Goal: Navigation & Orientation: Find specific page/section

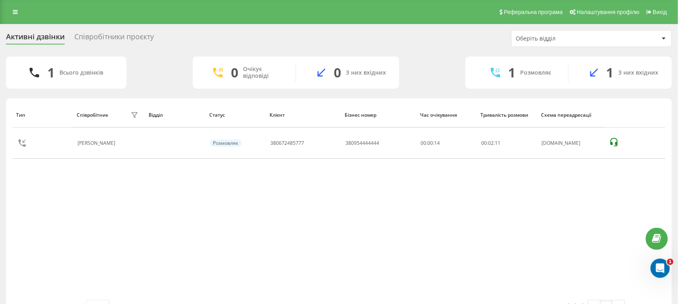
click at [98, 39] on div "Співробітники проєкту" at bounding box center [114, 39] width 80 height 12
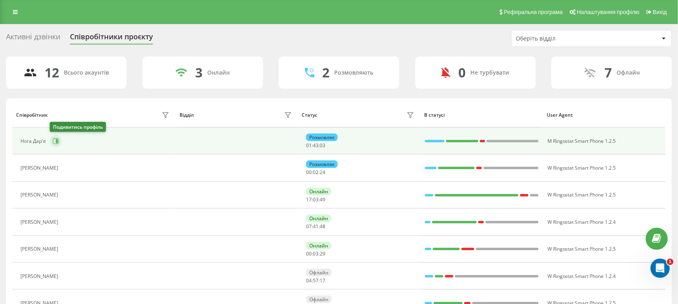
click at [57, 144] on icon at bounding box center [56, 141] width 6 height 6
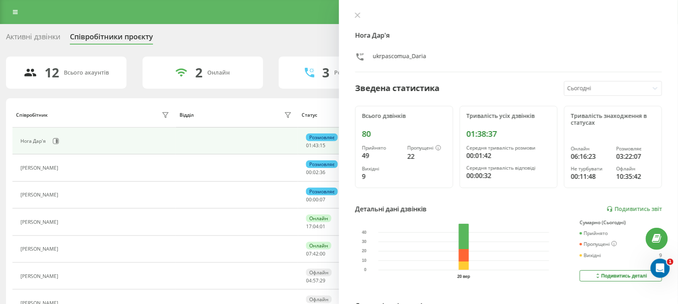
click at [45, 37] on div "Активні дзвінки" at bounding box center [33, 39] width 54 height 12
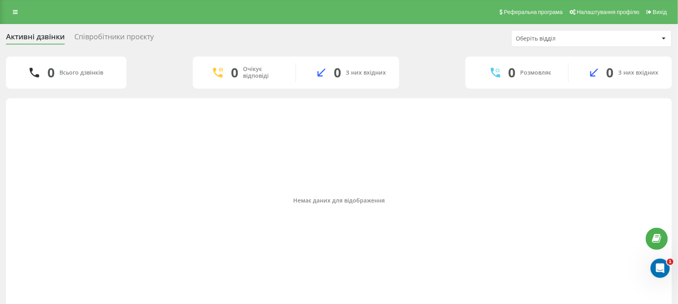
click at [107, 31] on div "Активні дзвінки Співробітники проєкту Оберіть відділ" at bounding box center [339, 38] width 666 height 17
click at [111, 33] on div "Співробітники проєкту" at bounding box center [114, 39] width 80 height 12
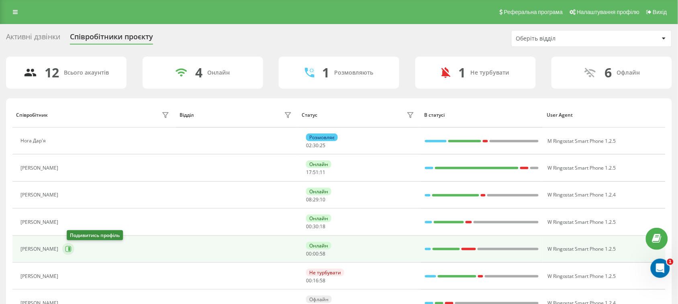
click at [71, 253] on icon at bounding box center [68, 250] width 6 height 6
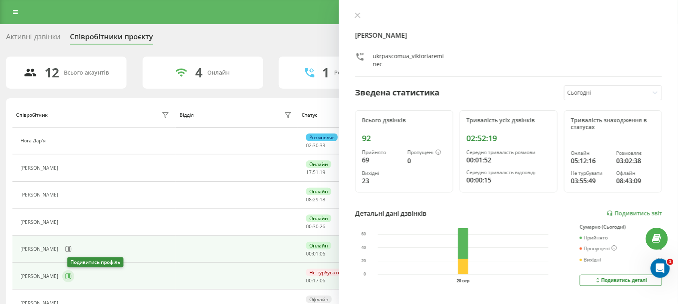
click at [69, 277] on icon at bounding box center [68, 276] width 6 height 6
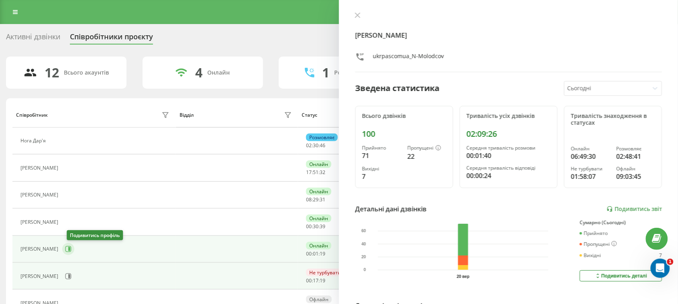
click at [71, 248] on icon at bounding box center [68, 249] width 6 height 6
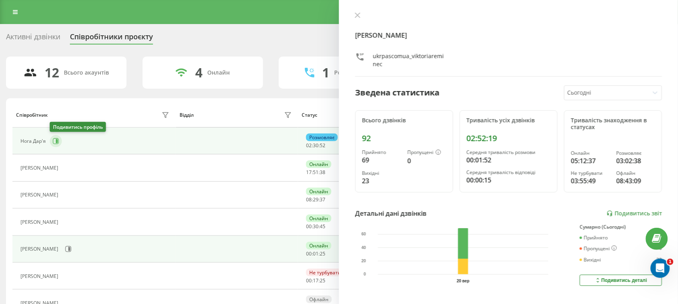
click at [53, 145] on button at bounding box center [56, 141] width 12 height 12
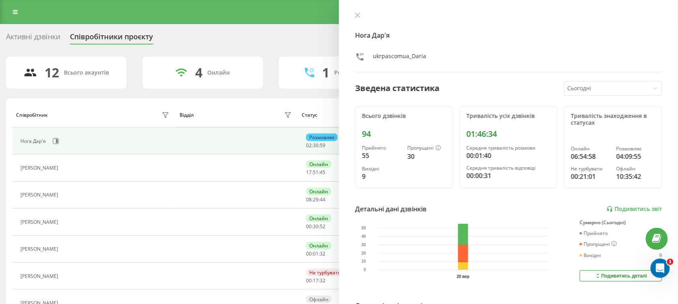
click at [22, 36] on div "Активні дзвінки" at bounding box center [33, 39] width 54 height 12
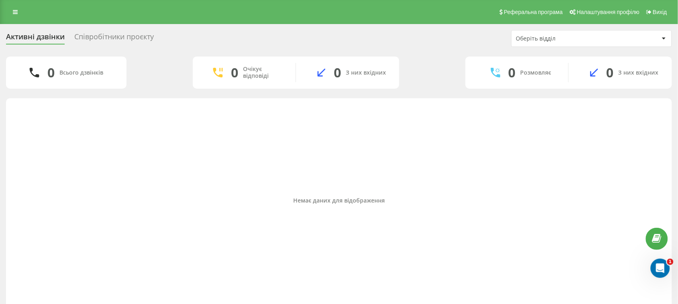
click at [87, 33] on div "Співробітники проєкту" at bounding box center [114, 39] width 80 height 12
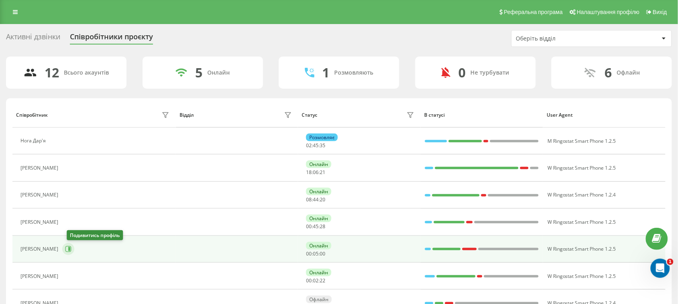
click at [70, 249] on icon at bounding box center [68, 249] width 6 height 6
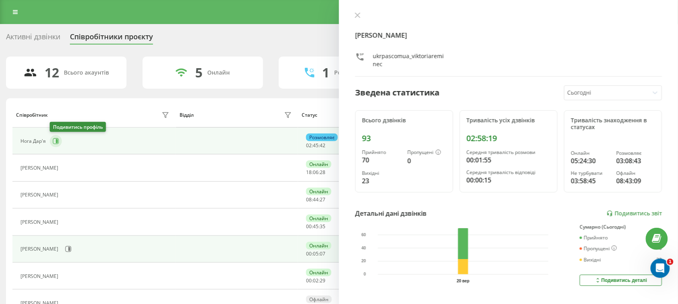
click at [58, 141] on icon at bounding box center [56, 141] width 6 height 6
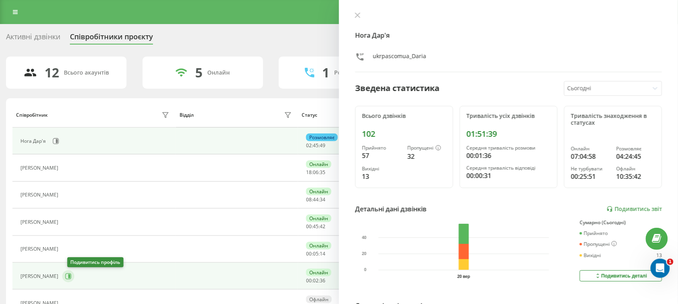
click at [69, 279] on button at bounding box center [68, 277] width 12 height 12
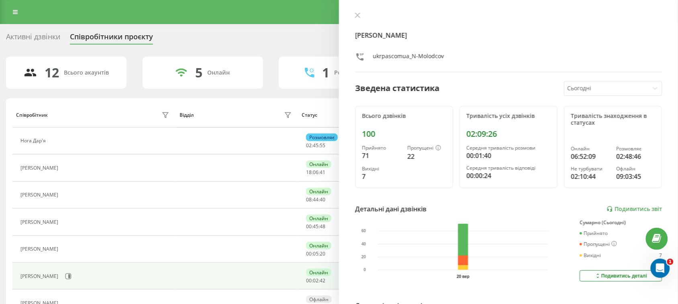
click at [29, 37] on div "Активні дзвінки" at bounding box center [33, 39] width 54 height 12
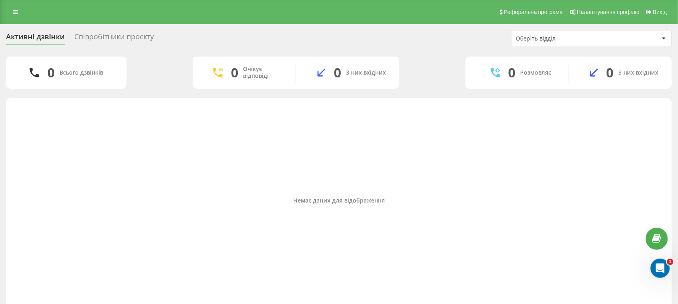
click at [133, 38] on div "Співробітники проєкту" at bounding box center [114, 39] width 80 height 12
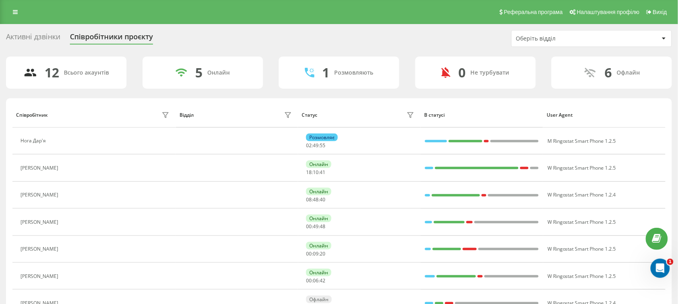
click at [11, 39] on div "Активні дзвінки" at bounding box center [33, 39] width 54 height 12
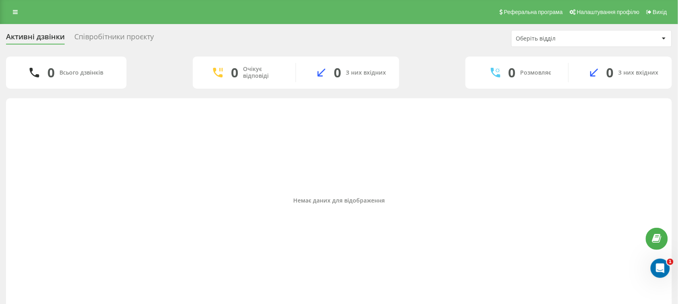
click at [130, 38] on div "Співробітники проєкту" at bounding box center [114, 39] width 80 height 12
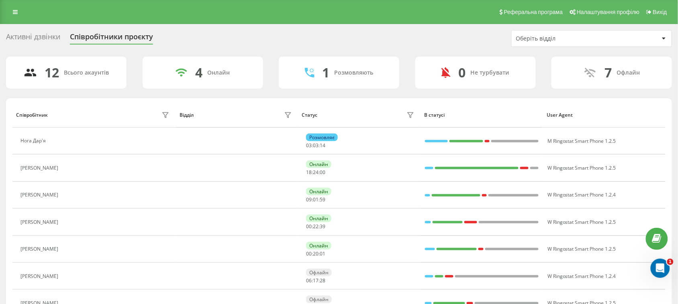
click at [45, 33] on div "Активні дзвінки" at bounding box center [33, 39] width 54 height 12
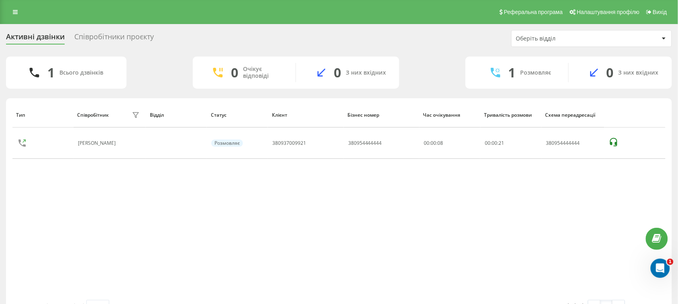
click at [113, 40] on div "Співробітники проєкту" at bounding box center [114, 39] width 80 height 12
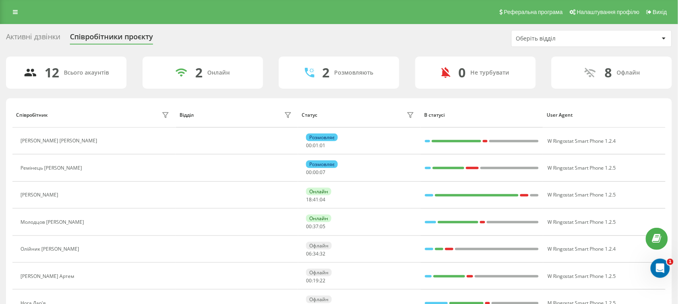
click at [49, 37] on div "Активні дзвінки" at bounding box center [33, 39] width 54 height 12
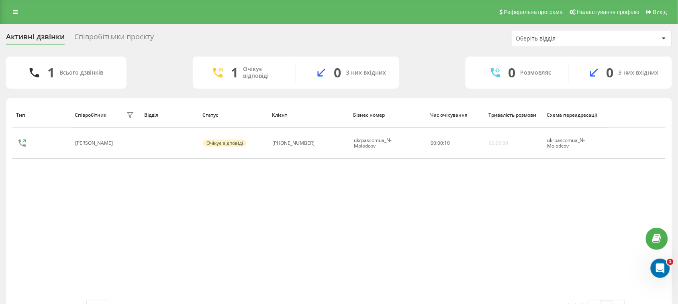
click at [97, 38] on div "Співробітники проєкту" at bounding box center [114, 39] width 80 height 12
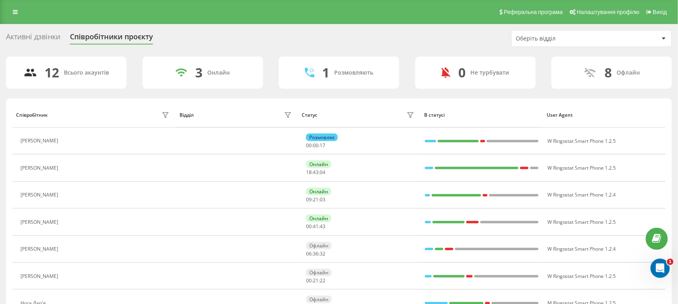
click at [36, 39] on div "Активні дзвінки" at bounding box center [33, 39] width 54 height 12
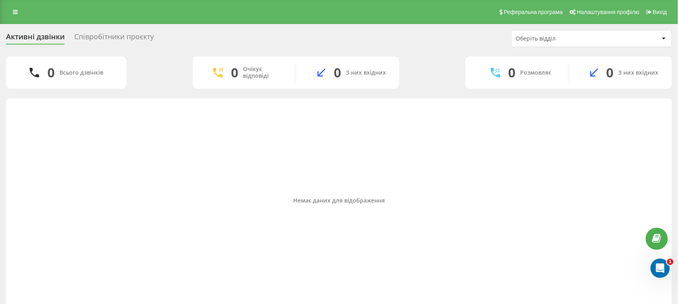
click at [139, 37] on div "Співробітники проєкту" at bounding box center [114, 39] width 80 height 12
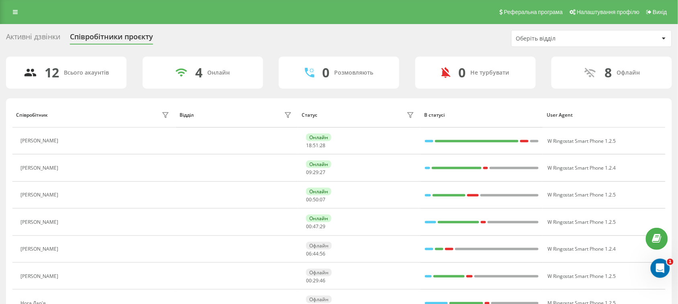
click at [29, 37] on div "Активні дзвінки" at bounding box center [33, 39] width 54 height 12
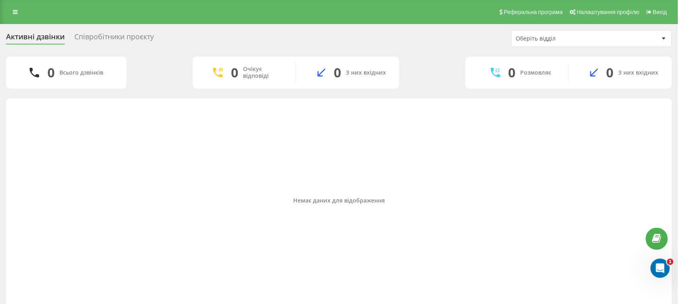
click at [141, 39] on div "Співробітники проєкту" at bounding box center [114, 39] width 80 height 12
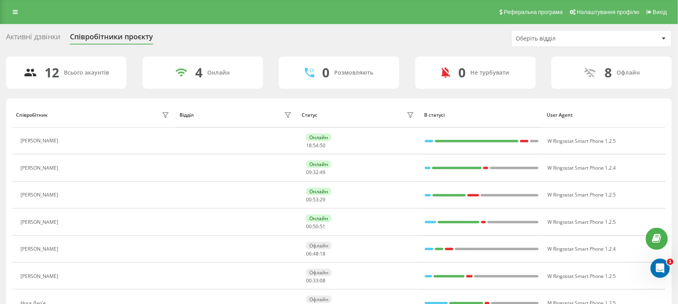
click at [55, 35] on div "Активні дзвінки" at bounding box center [33, 39] width 54 height 12
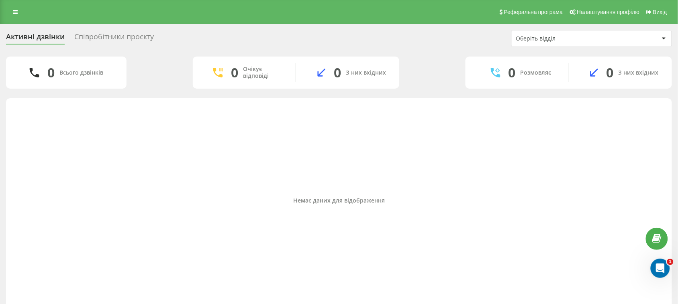
click at [146, 35] on div "Співробітники проєкту" at bounding box center [114, 39] width 80 height 12
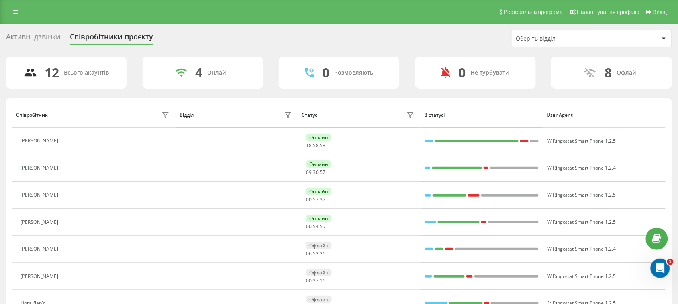
click at [54, 38] on div "Активні дзвінки" at bounding box center [33, 39] width 54 height 12
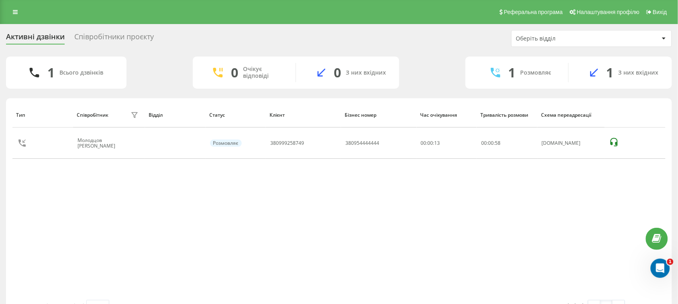
click at [96, 33] on div "Співробітники проєкту" at bounding box center [114, 39] width 80 height 12
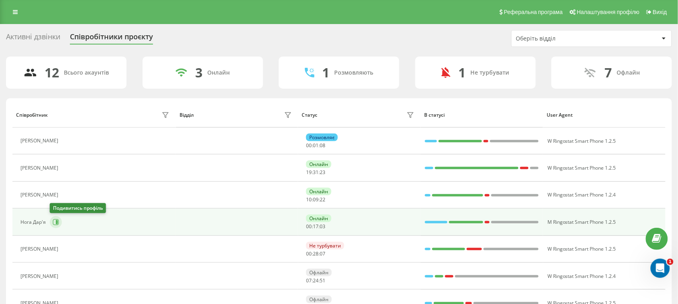
click at [55, 225] on icon at bounding box center [56, 222] width 6 height 6
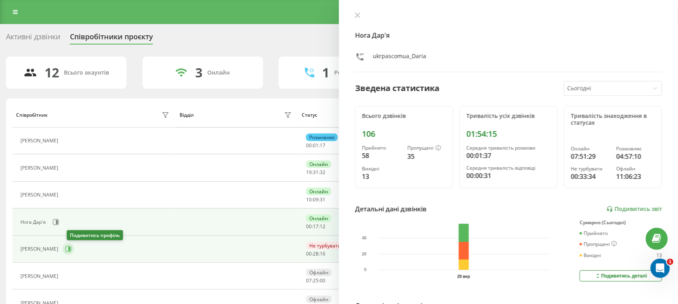
click at [69, 250] on button at bounding box center [68, 249] width 12 height 12
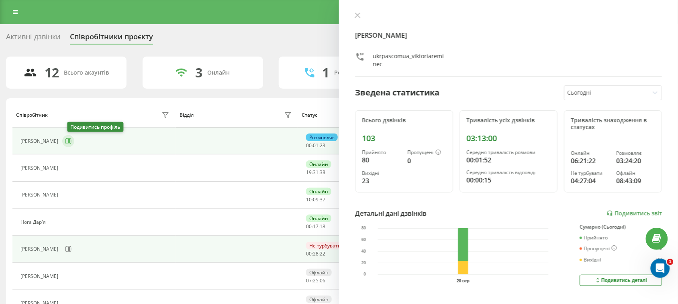
click at [71, 143] on icon at bounding box center [68, 141] width 6 height 6
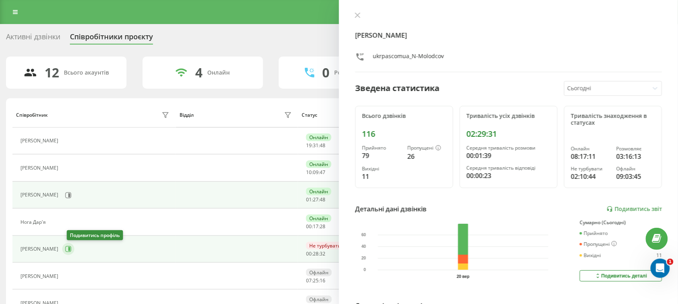
click at [69, 255] on button at bounding box center [68, 249] width 12 height 12
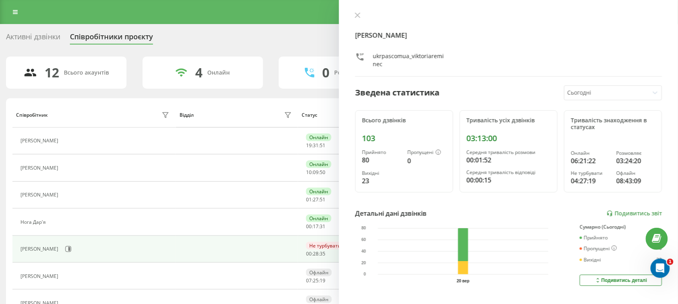
click at [31, 39] on div "Активні дзвінки" at bounding box center [33, 39] width 54 height 12
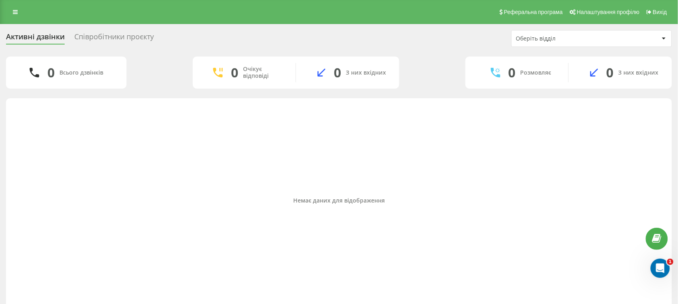
click at [84, 39] on div "Співробітники проєкту" at bounding box center [114, 39] width 80 height 12
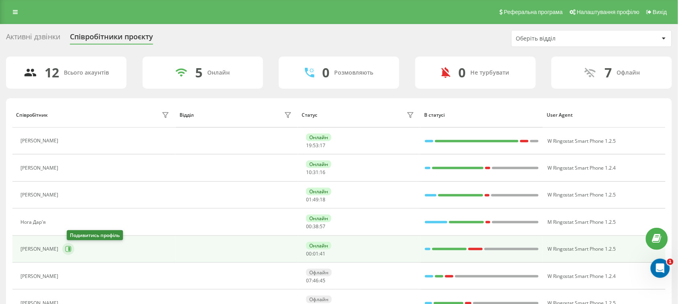
click at [71, 252] on icon at bounding box center [68, 249] width 6 height 6
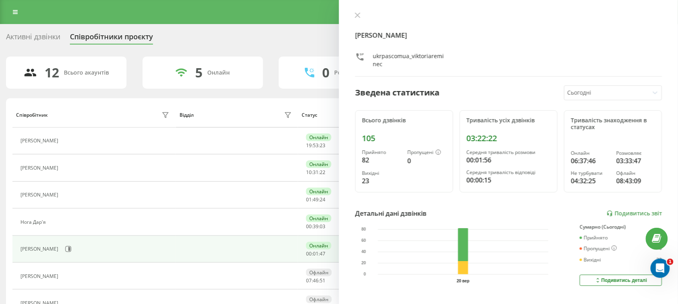
click at [39, 33] on div "Активні дзвінки" at bounding box center [33, 39] width 54 height 12
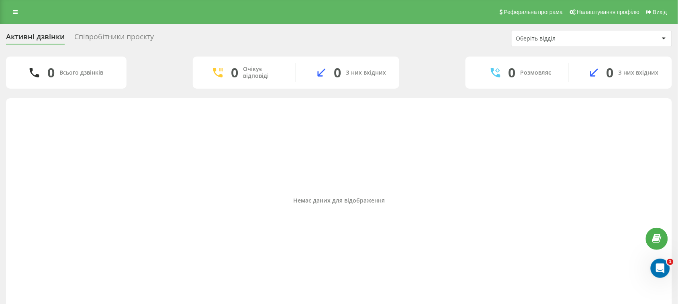
click at [120, 35] on div "Співробітники проєкту" at bounding box center [114, 39] width 80 height 12
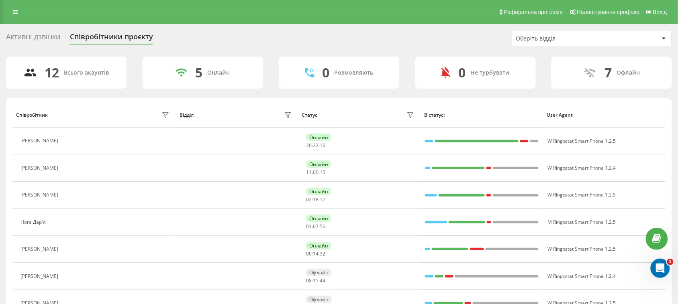
click at [57, 34] on div "Активні дзвінки" at bounding box center [33, 39] width 54 height 12
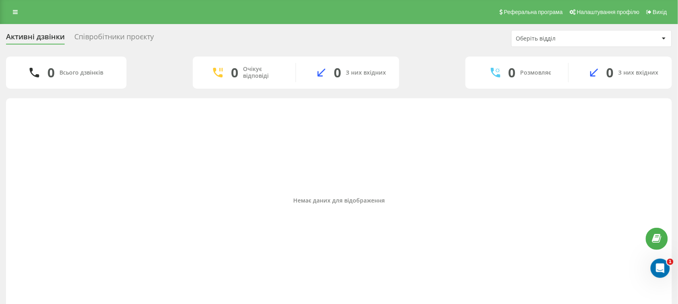
click at [127, 39] on div "Співробітники проєкту" at bounding box center [114, 39] width 80 height 12
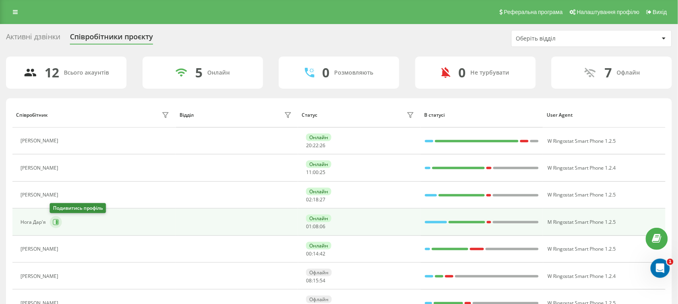
click at [53, 225] on icon at bounding box center [56, 222] width 6 height 6
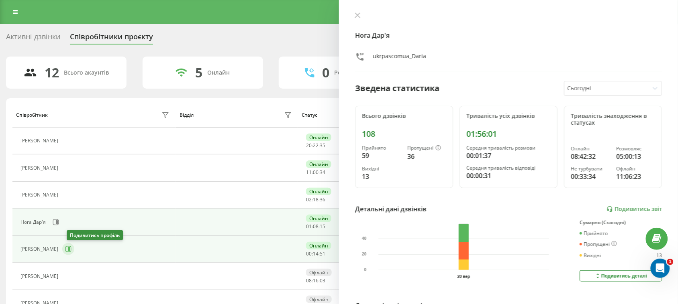
click at [71, 252] on icon at bounding box center [68, 250] width 6 height 6
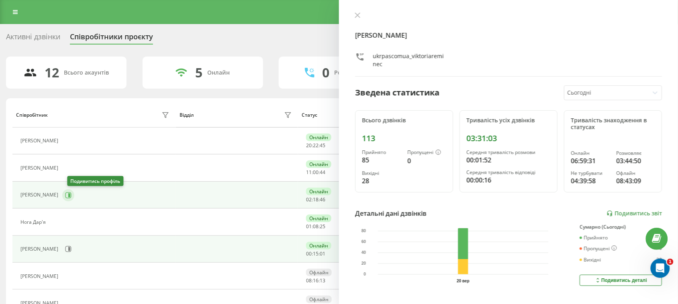
click at [70, 197] on icon at bounding box center [69, 195] width 2 height 4
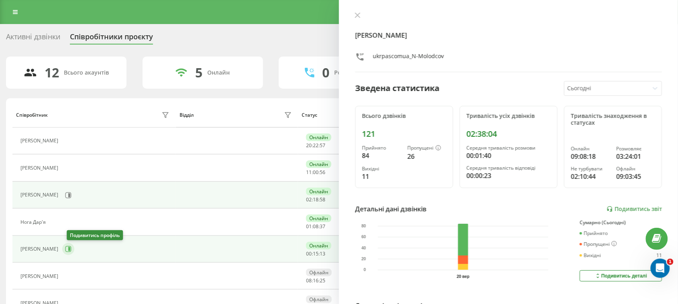
click at [69, 248] on icon at bounding box center [68, 250] width 6 height 6
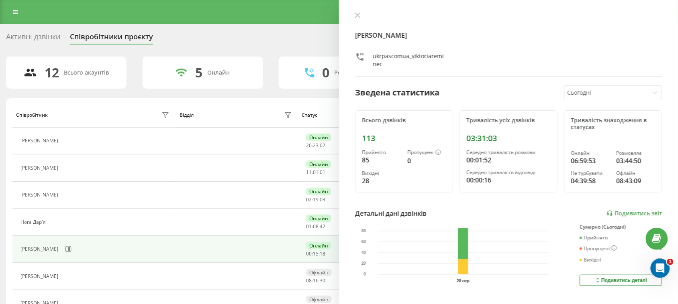
click at [37, 35] on div "Активні дзвінки" at bounding box center [33, 39] width 54 height 12
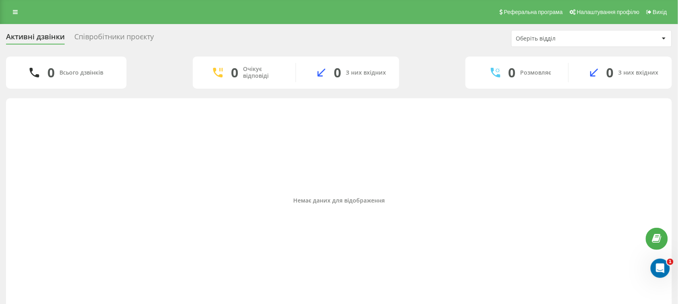
click at [119, 33] on div "Співробітники проєкту" at bounding box center [114, 39] width 80 height 12
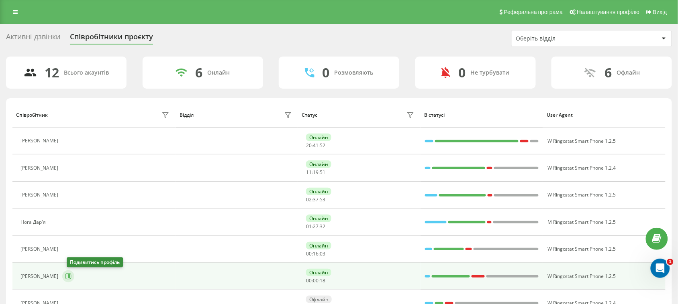
click at [71, 277] on icon at bounding box center [68, 276] width 6 height 6
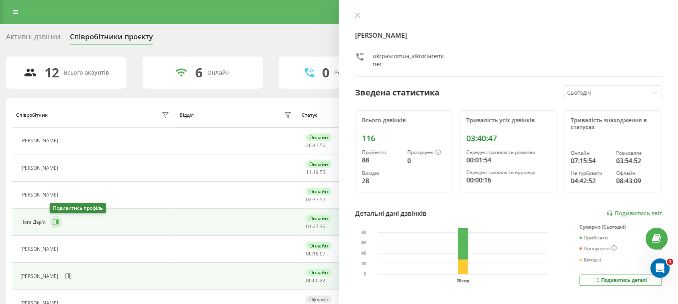
click at [58, 222] on icon at bounding box center [56, 222] width 6 height 6
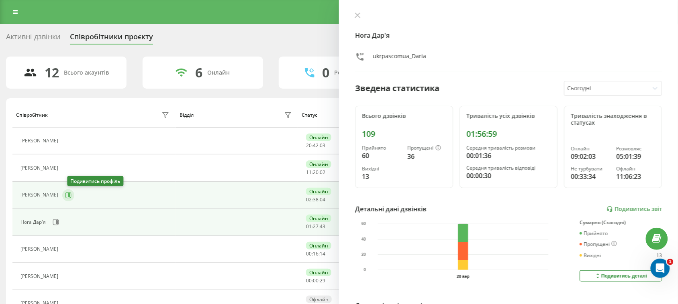
click at [71, 194] on icon at bounding box center [68, 195] width 6 height 6
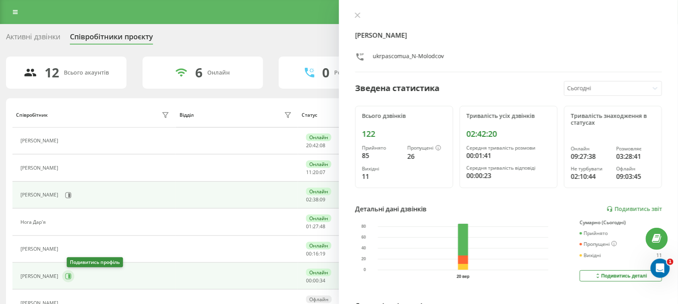
click at [71, 277] on icon at bounding box center [68, 276] width 6 height 6
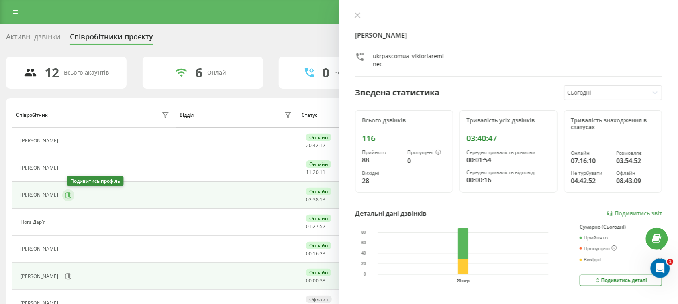
click at [71, 197] on icon at bounding box center [68, 195] width 6 height 6
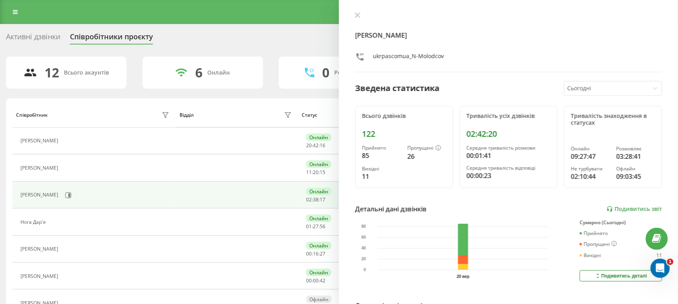
click at [41, 39] on div "Активні дзвінки" at bounding box center [33, 39] width 54 height 12
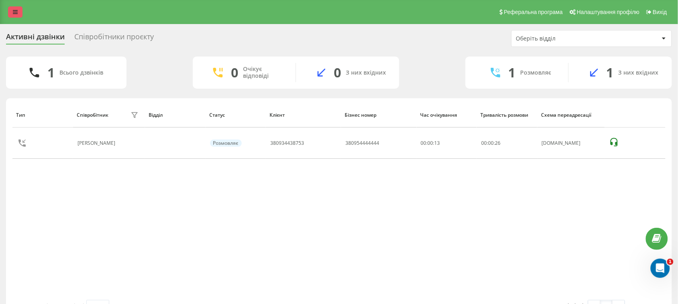
click at [13, 14] on icon at bounding box center [15, 12] width 5 height 6
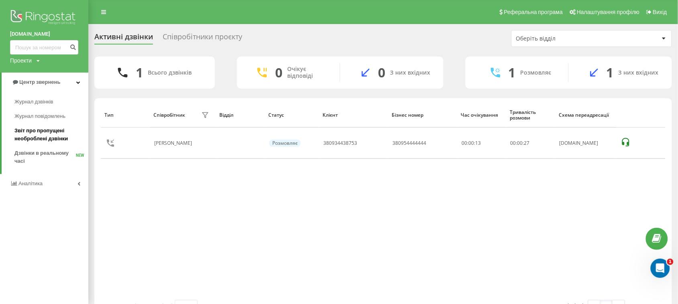
click at [37, 135] on span "Звіт про пропущені необроблені дзвінки" at bounding box center [49, 135] width 70 height 16
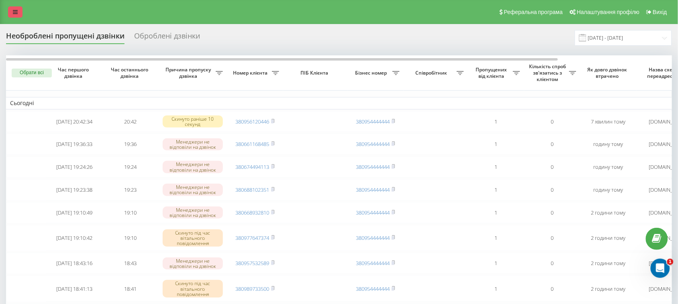
click at [11, 10] on link at bounding box center [15, 11] width 14 height 11
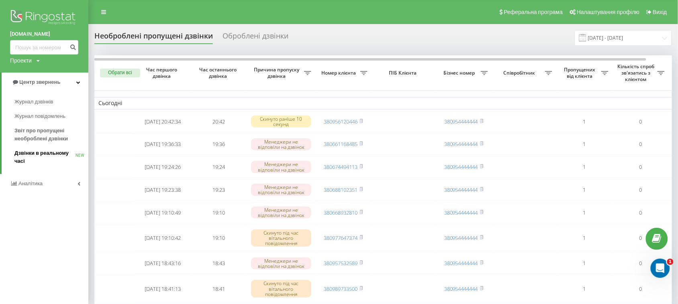
click at [25, 153] on span "Дзвінки в реальному часі" at bounding box center [44, 157] width 61 height 16
